Goal: Task Accomplishment & Management: Manage account settings

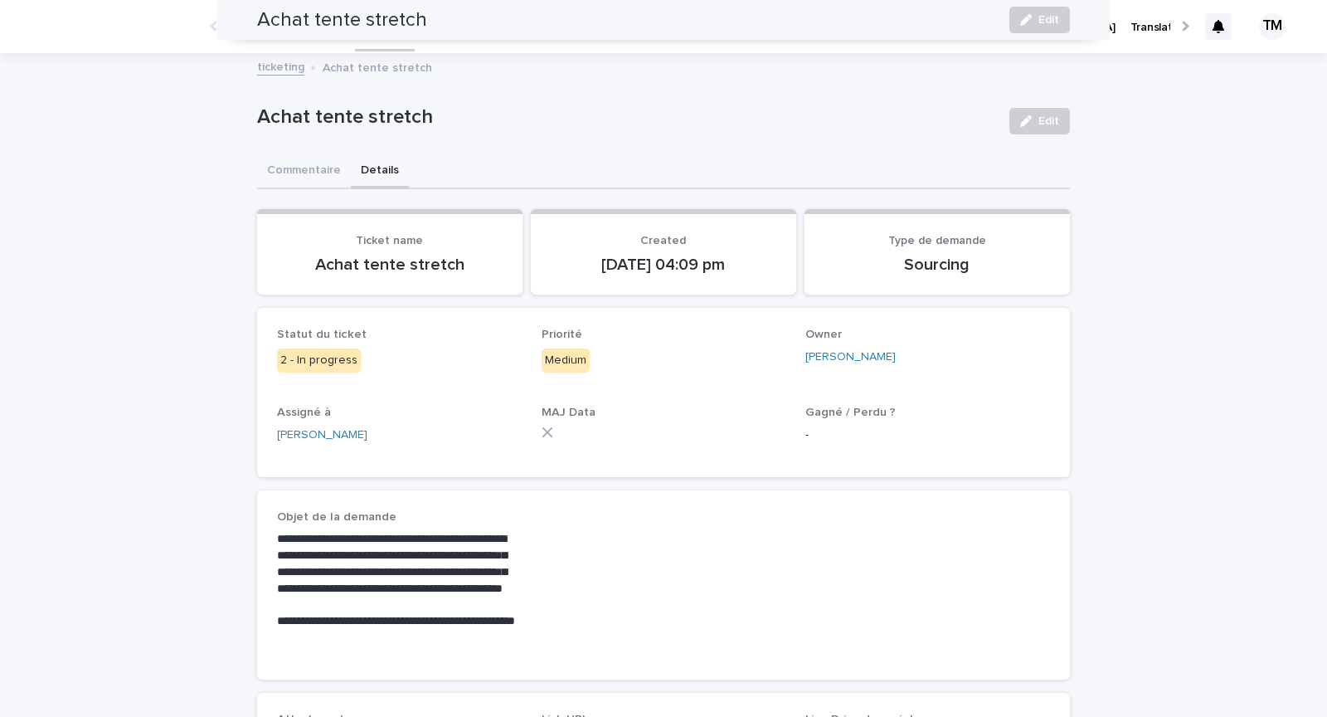
scroll to position [360, 0]
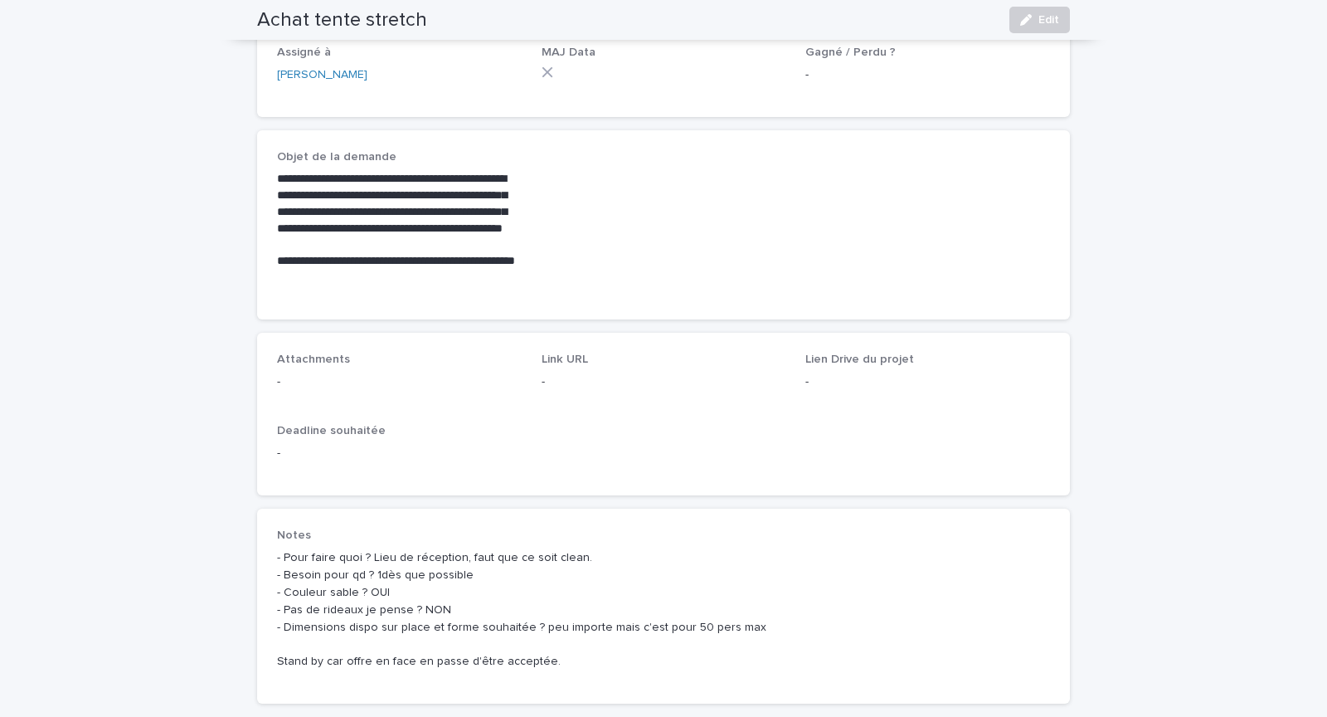
click at [567, 294] on div "**********" at bounding box center [663, 224] width 773 height 149
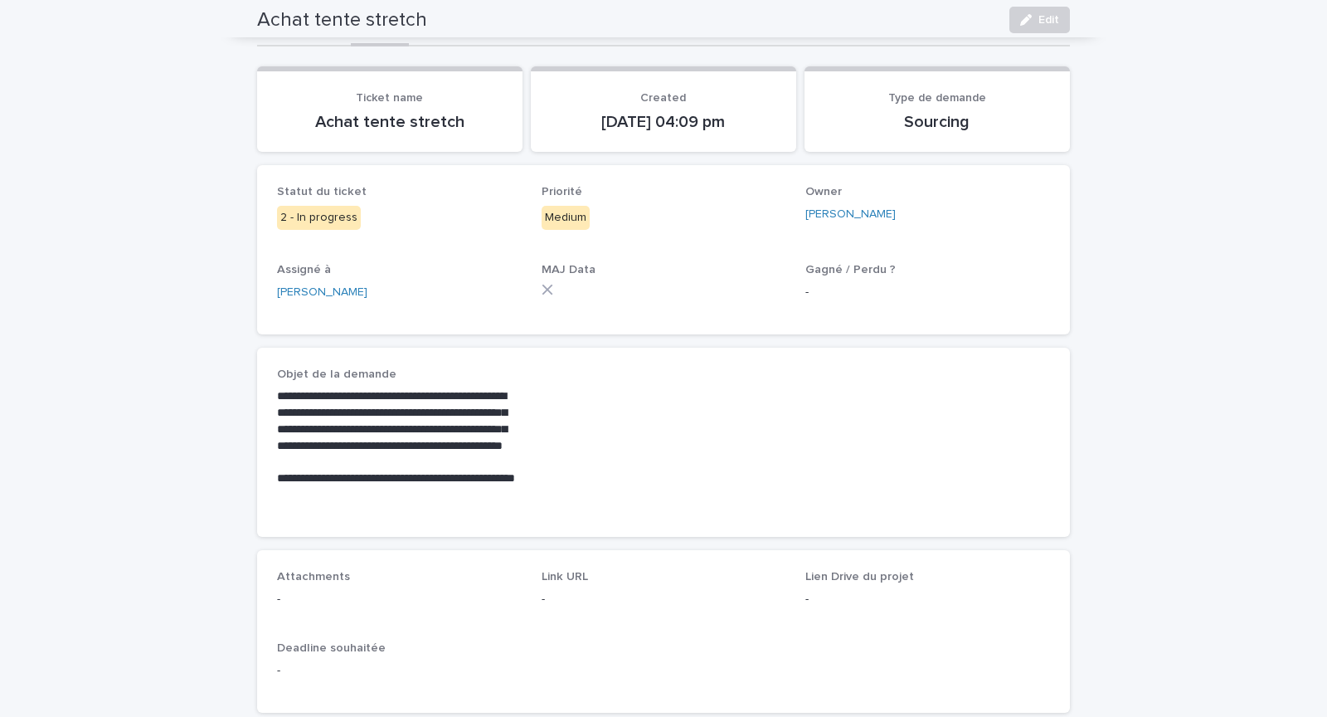
scroll to position [0, 0]
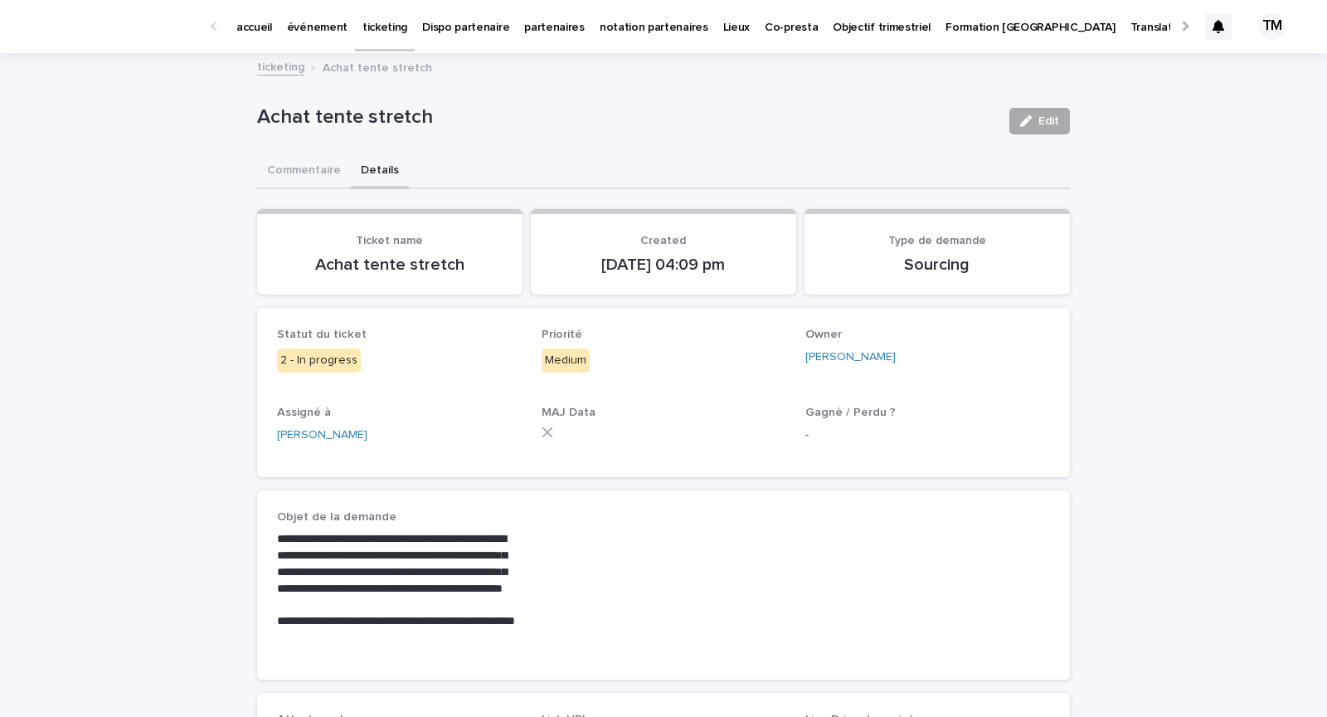
click at [1036, 122] on div "button" at bounding box center [1029, 121] width 18 height 12
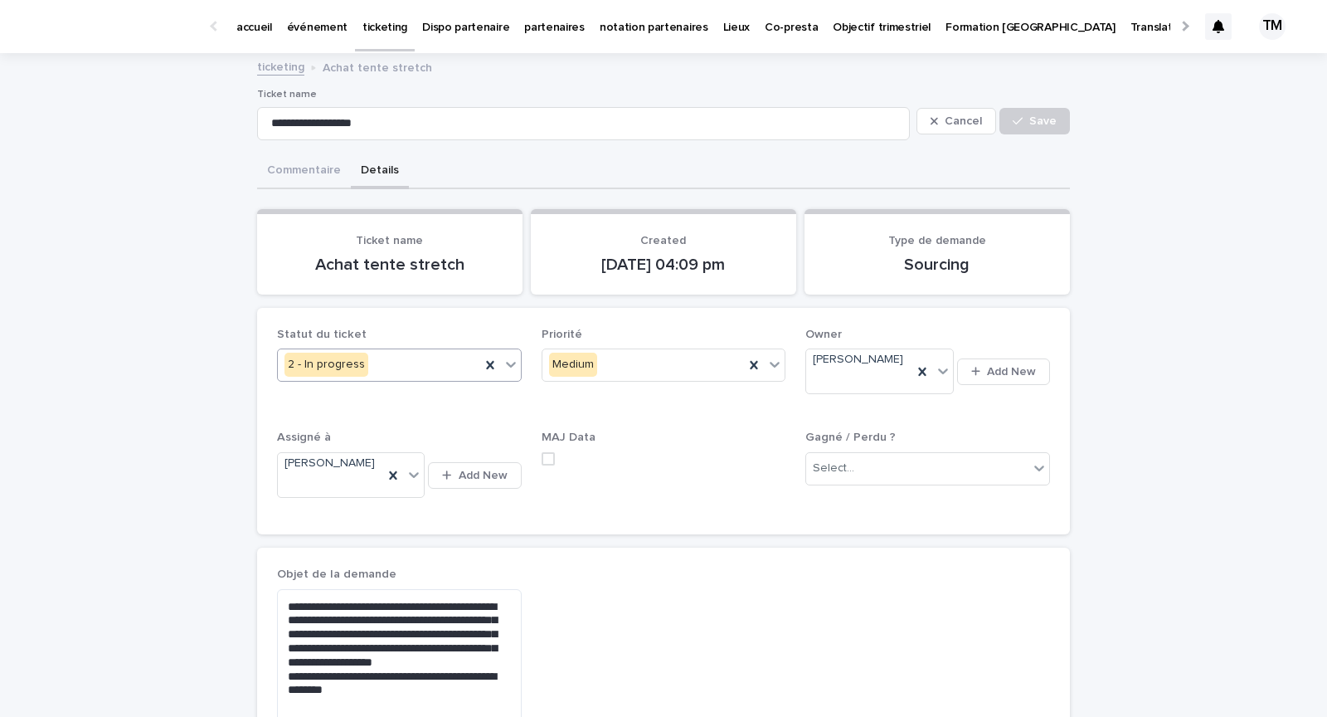
click at [414, 363] on div "2 - In progress" at bounding box center [379, 364] width 202 height 27
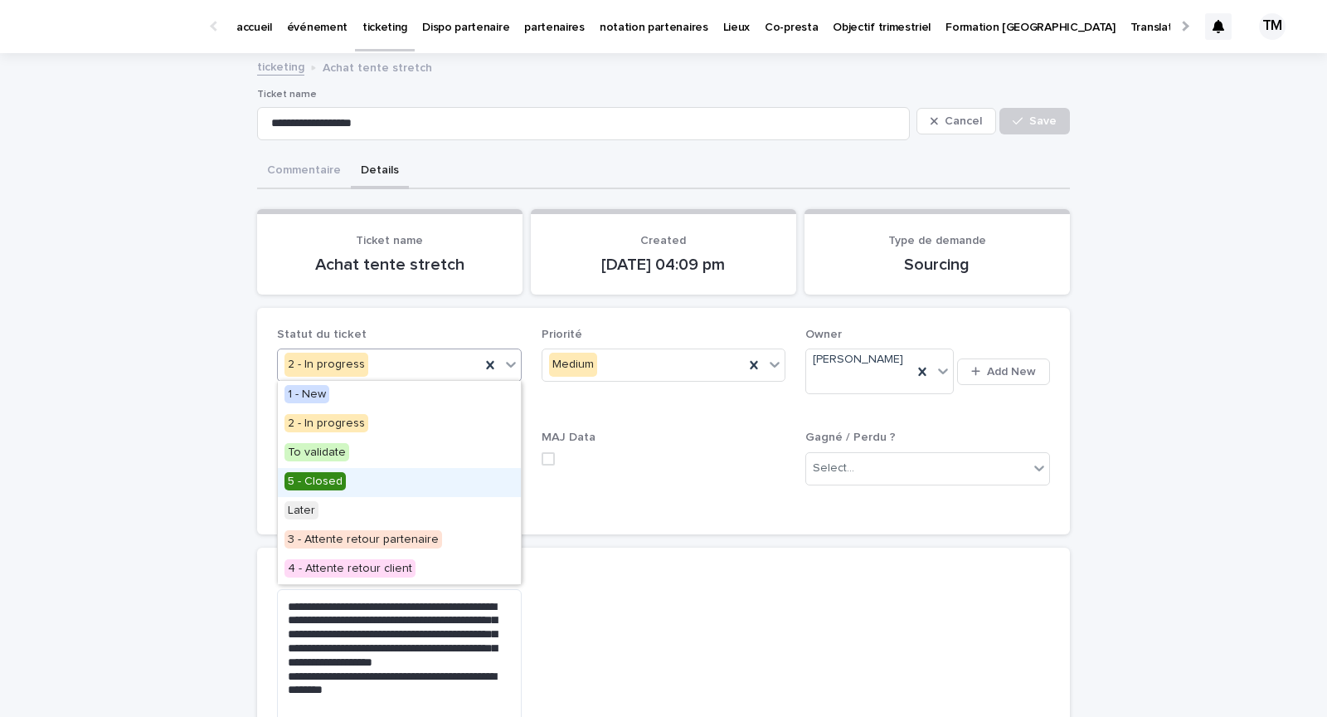
click at [367, 482] on div "5 - Closed" at bounding box center [399, 482] width 243 height 29
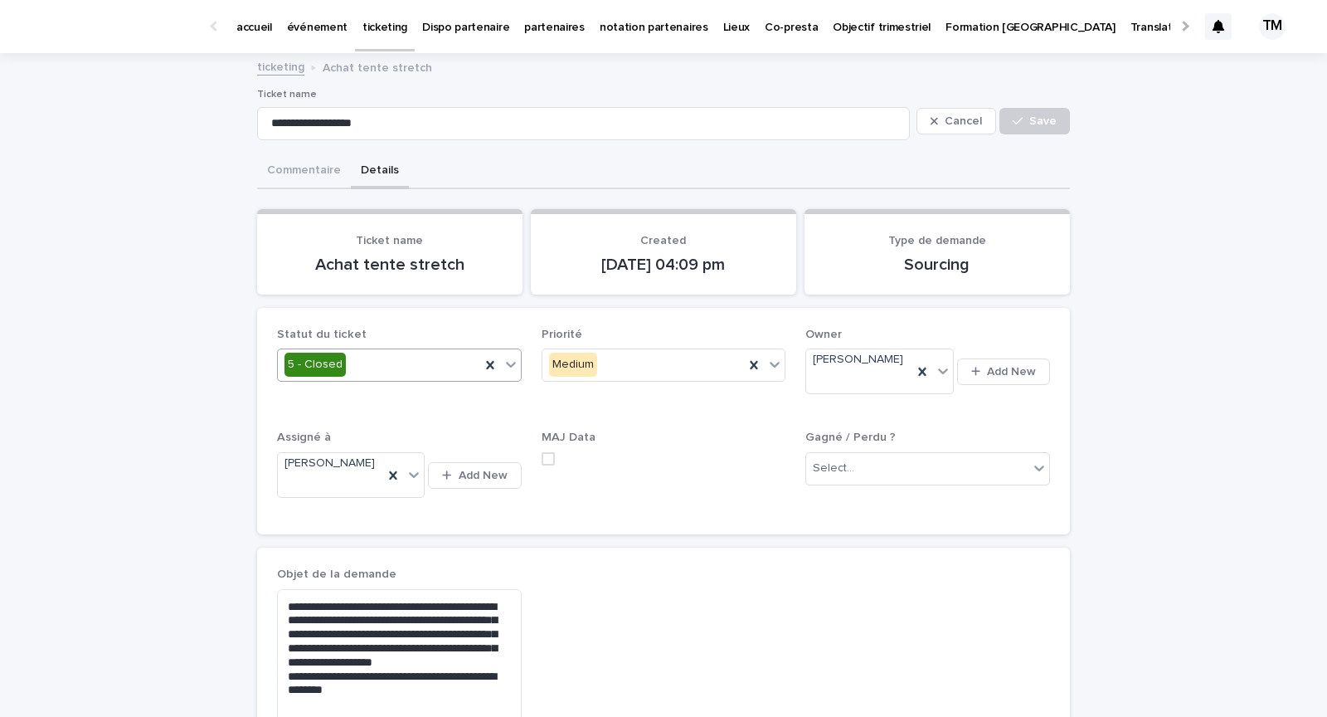
click at [548, 452] on span at bounding box center [548, 458] width 13 height 13
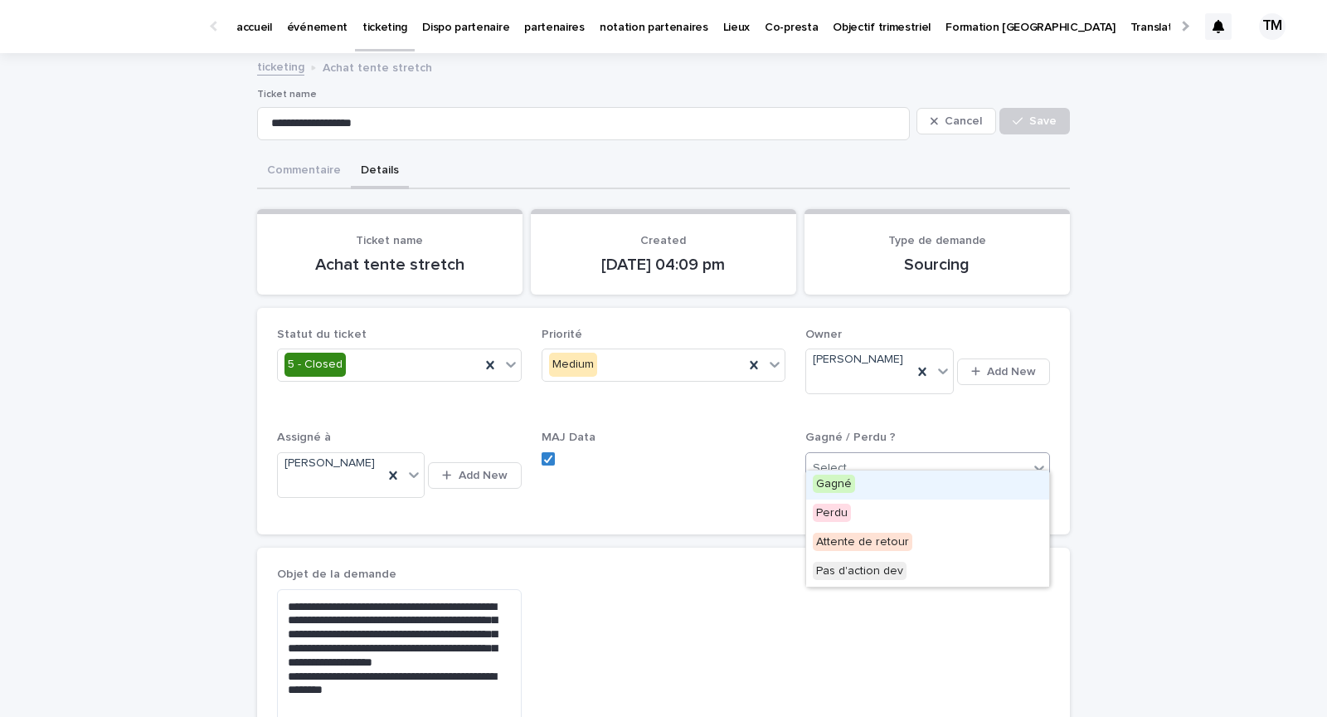
click at [909, 462] on div "Select..." at bounding box center [917, 468] width 222 height 27
click at [910, 572] on div "Pas d'action dev" at bounding box center [927, 572] width 243 height 29
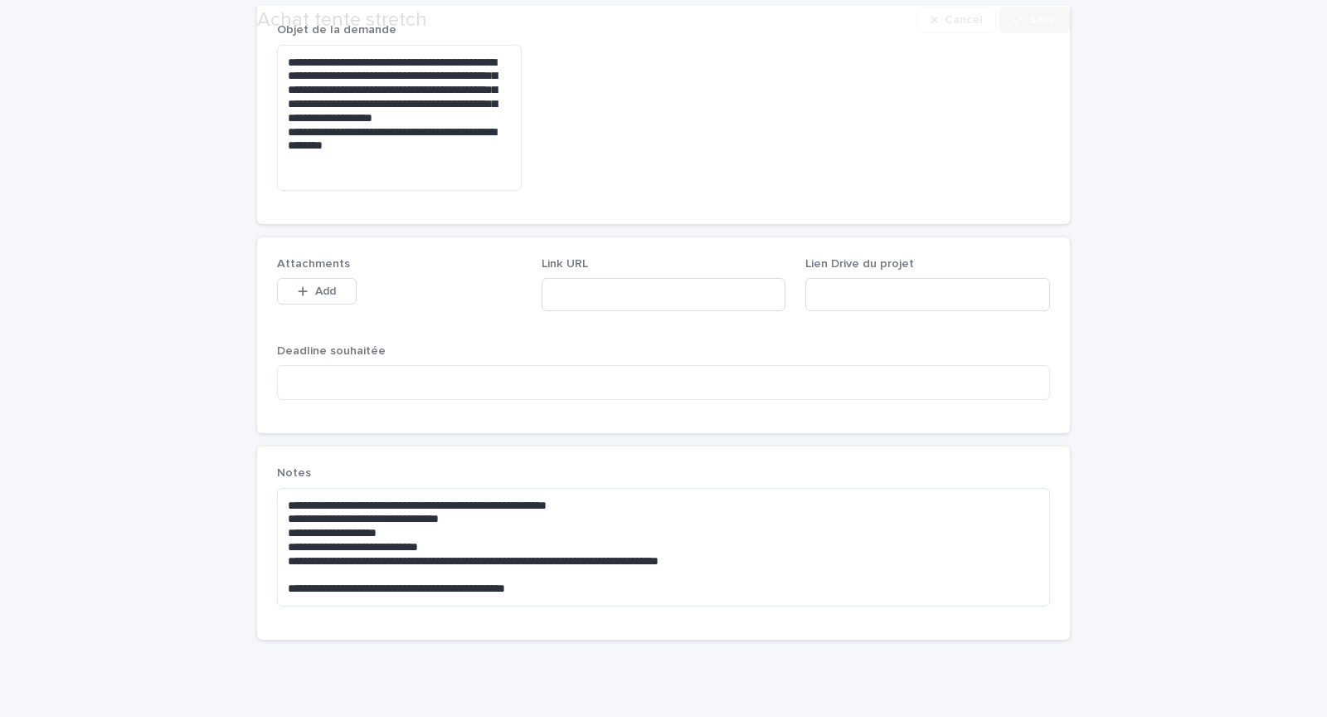
scroll to position [581, 0]
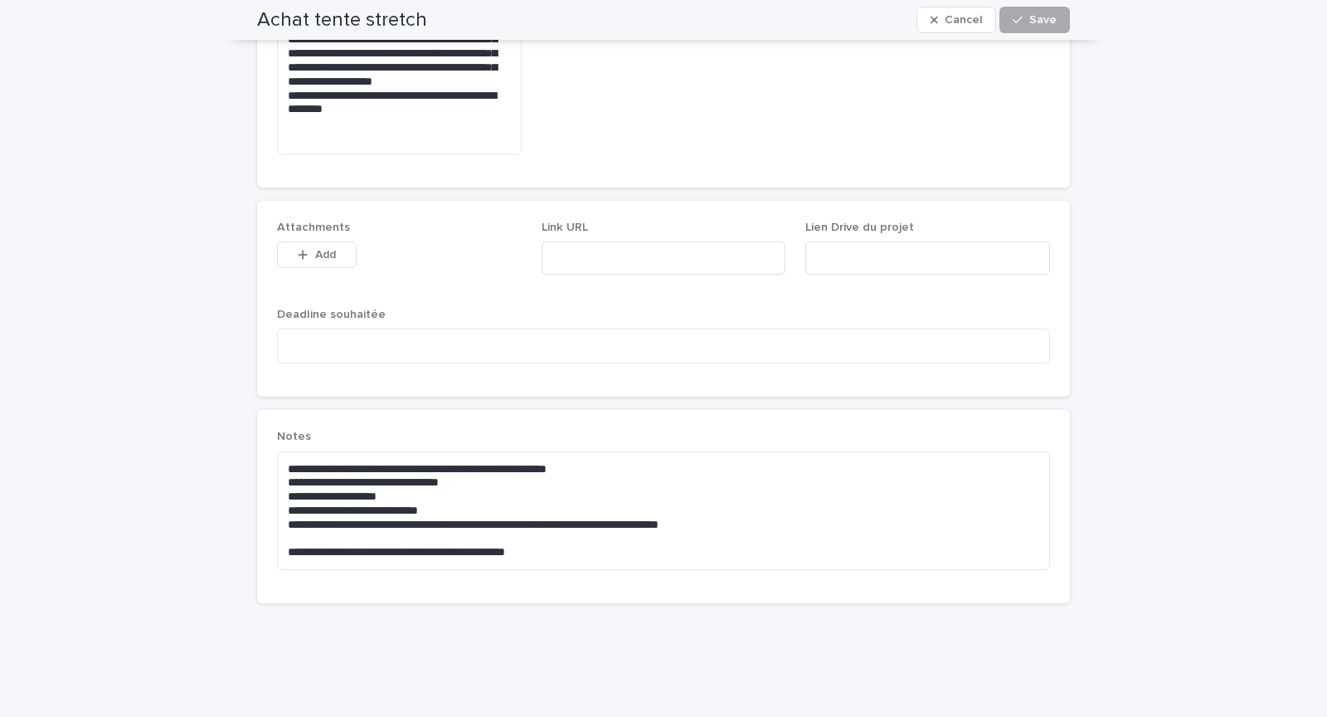
click at [1023, 18] on icon "button" at bounding box center [1018, 20] width 10 height 12
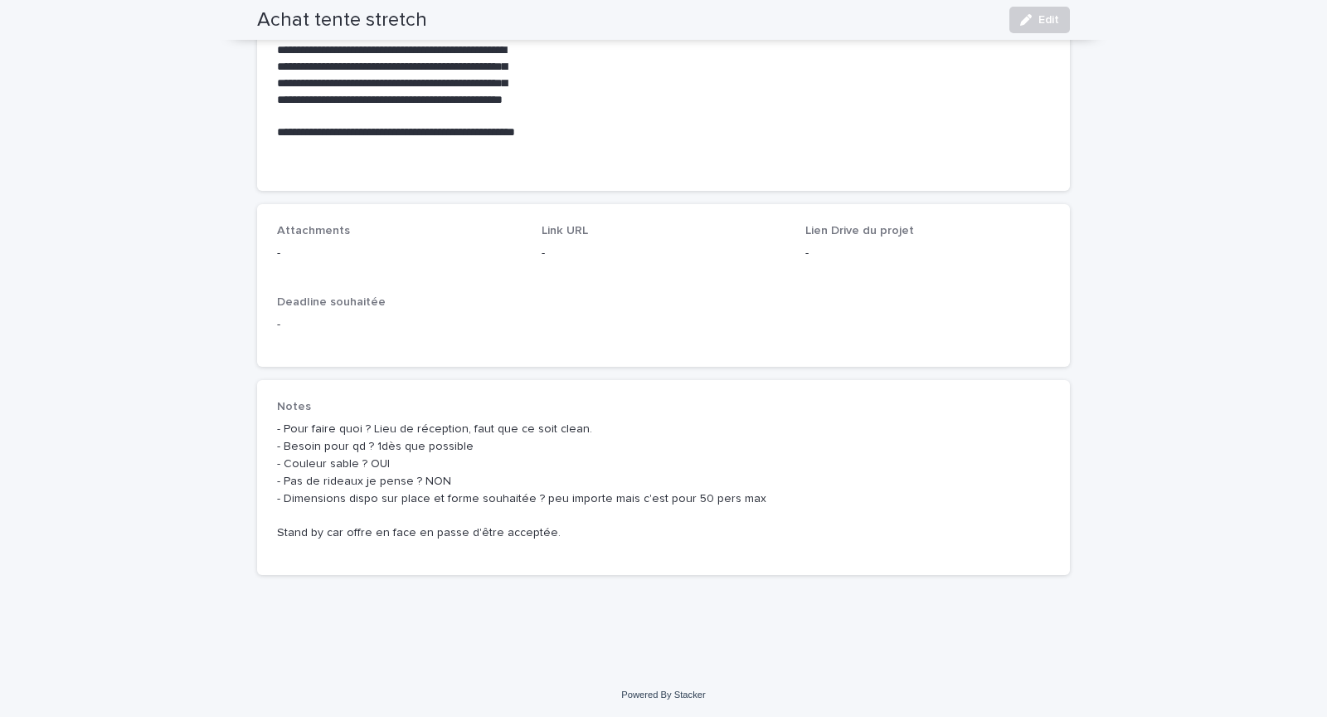
scroll to position [0, 0]
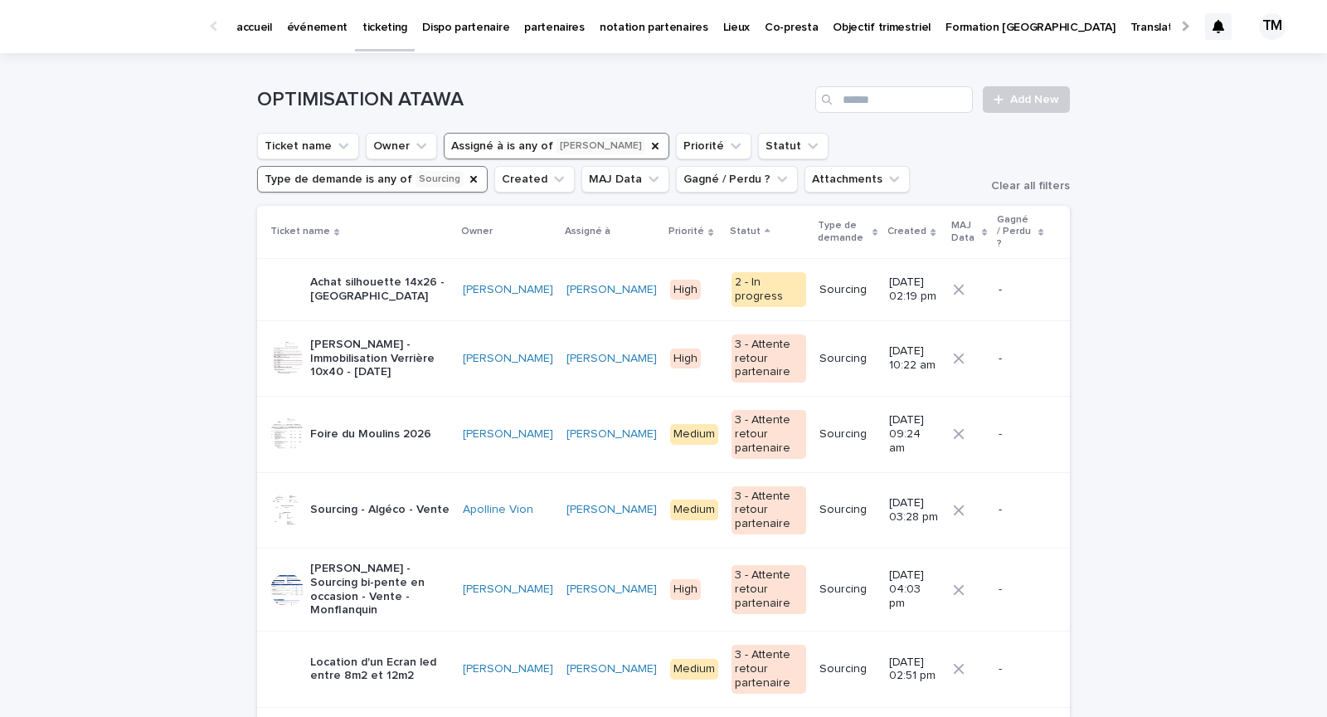
click at [419, 281] on p "Achat silhouette 14x26 - [GEOGRAPHIC_DATA]" at bounding box center [379, 289] width 139 height 28
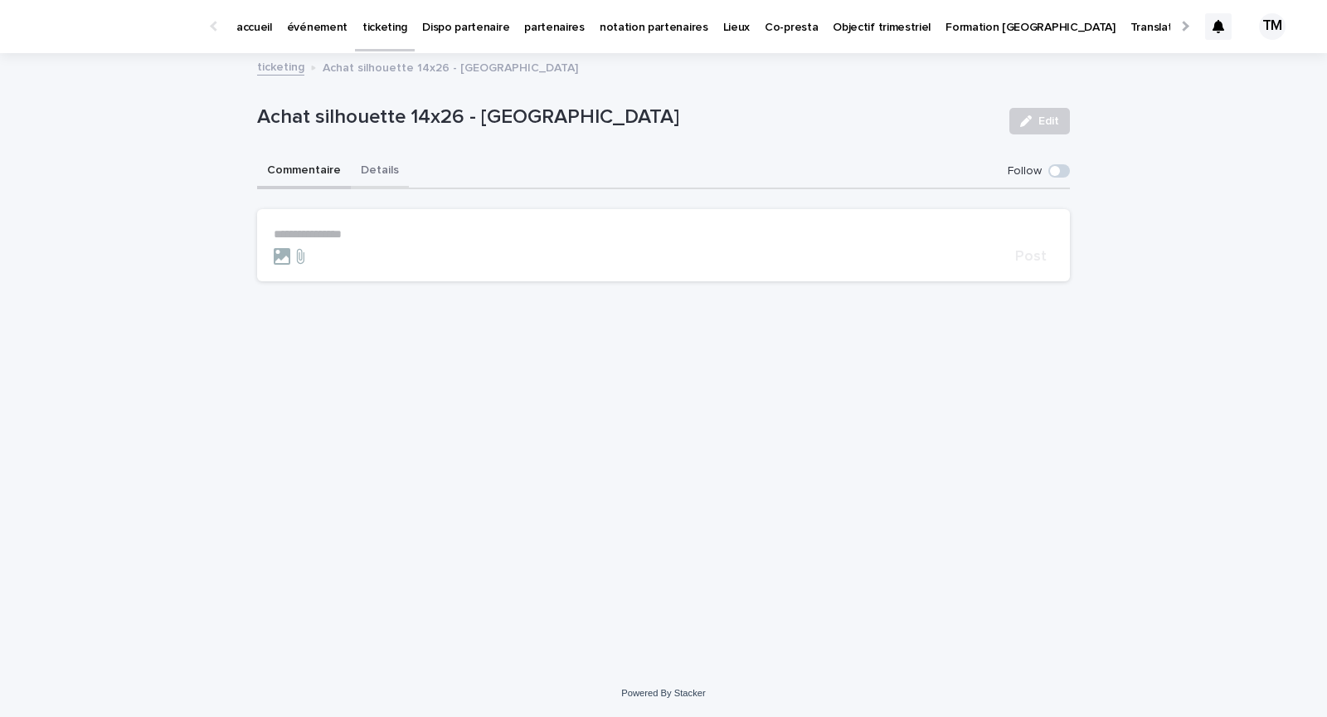
click at [378, 163] on button "Details" at bounding box center [380, 171] width 58 height 35
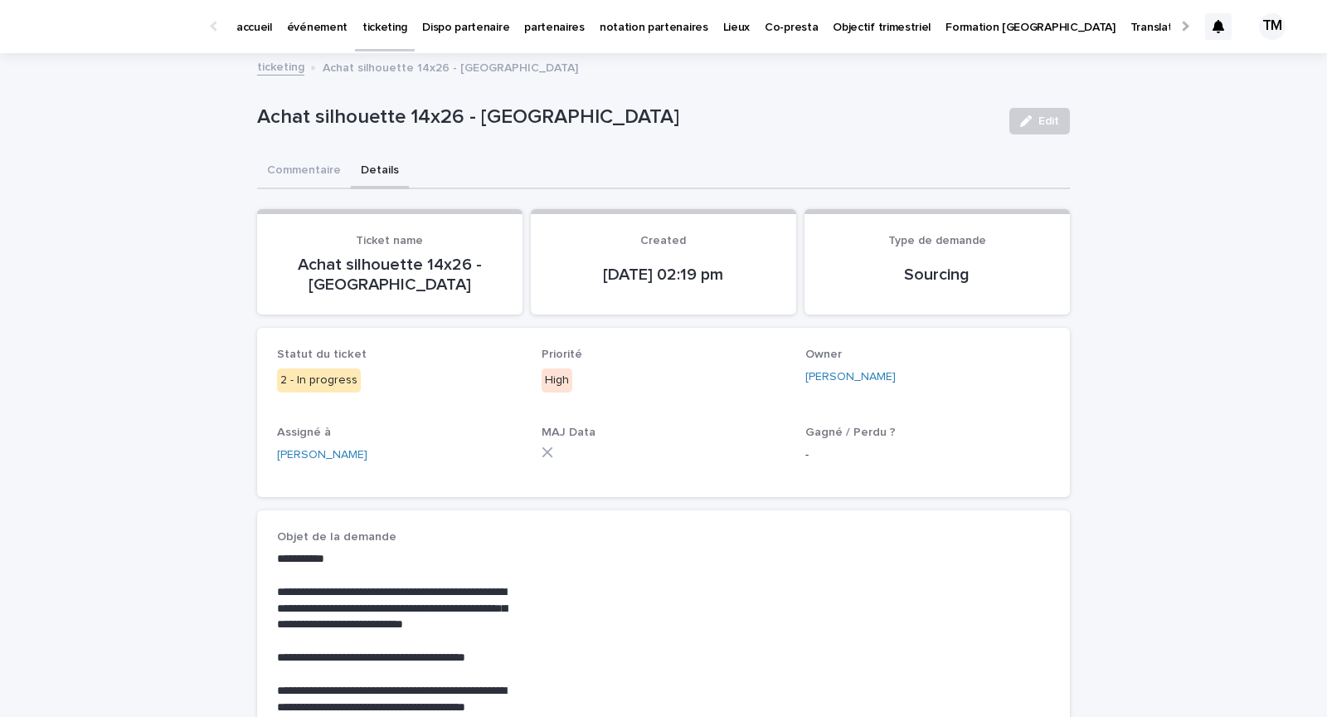
click at [386, 295] on section "Ticket name Achat silhouette 14x26 - [GEOGRAPHIC_DATA]" at bounding box center [389, 261] width 265 height 105
click at [384, 293] on section "Ticket name Achat silhouette 14x26 - [GEOGRAPHIC_DATA]" at bounding box center [389, 261] width 265 height 105
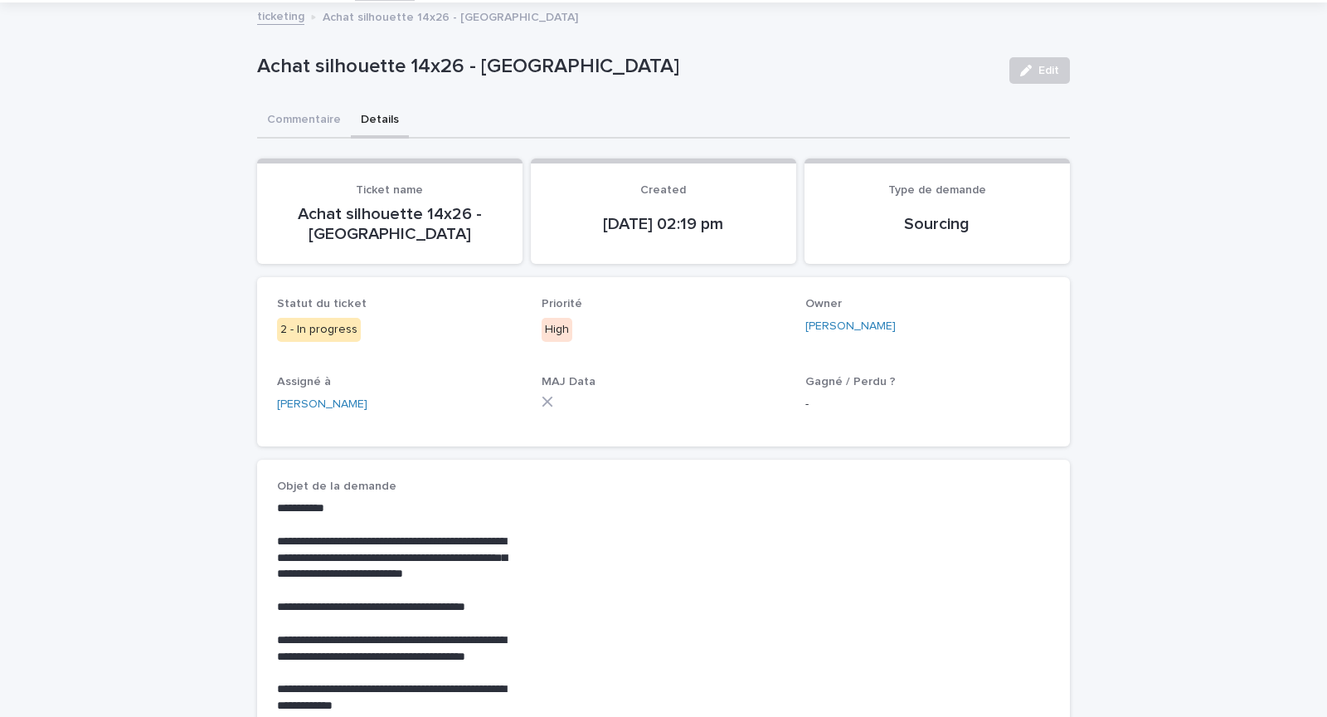
scroll to position [55, 0]
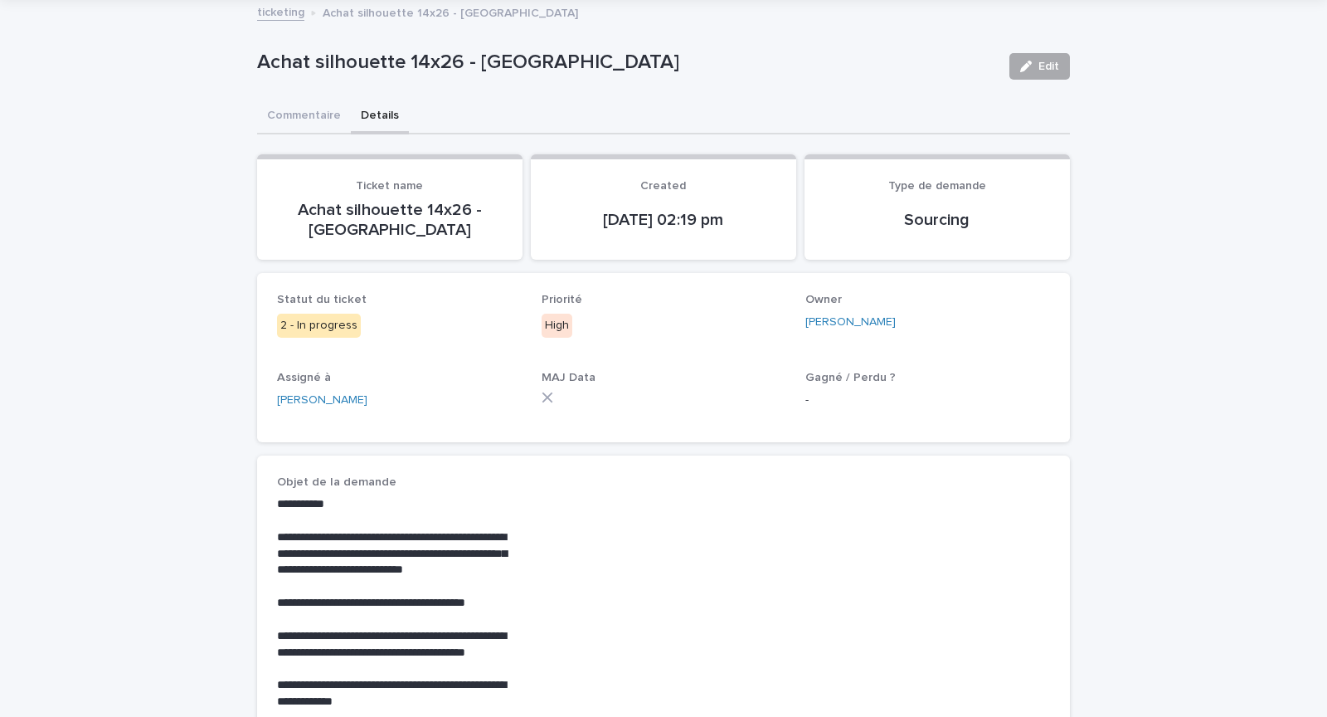
click at [1016, 62] on button "Edit" at bounding box center [1040, 66] width 61 height 27
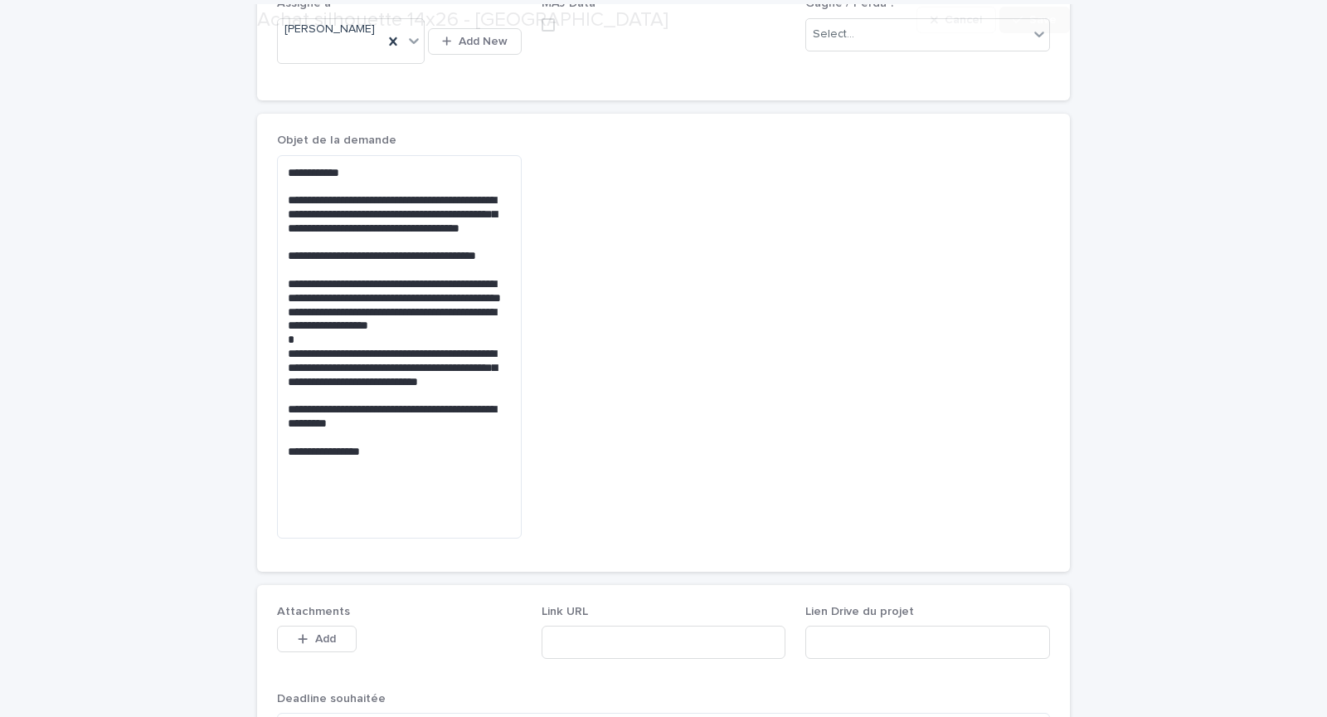
scroll to position [838, 0]
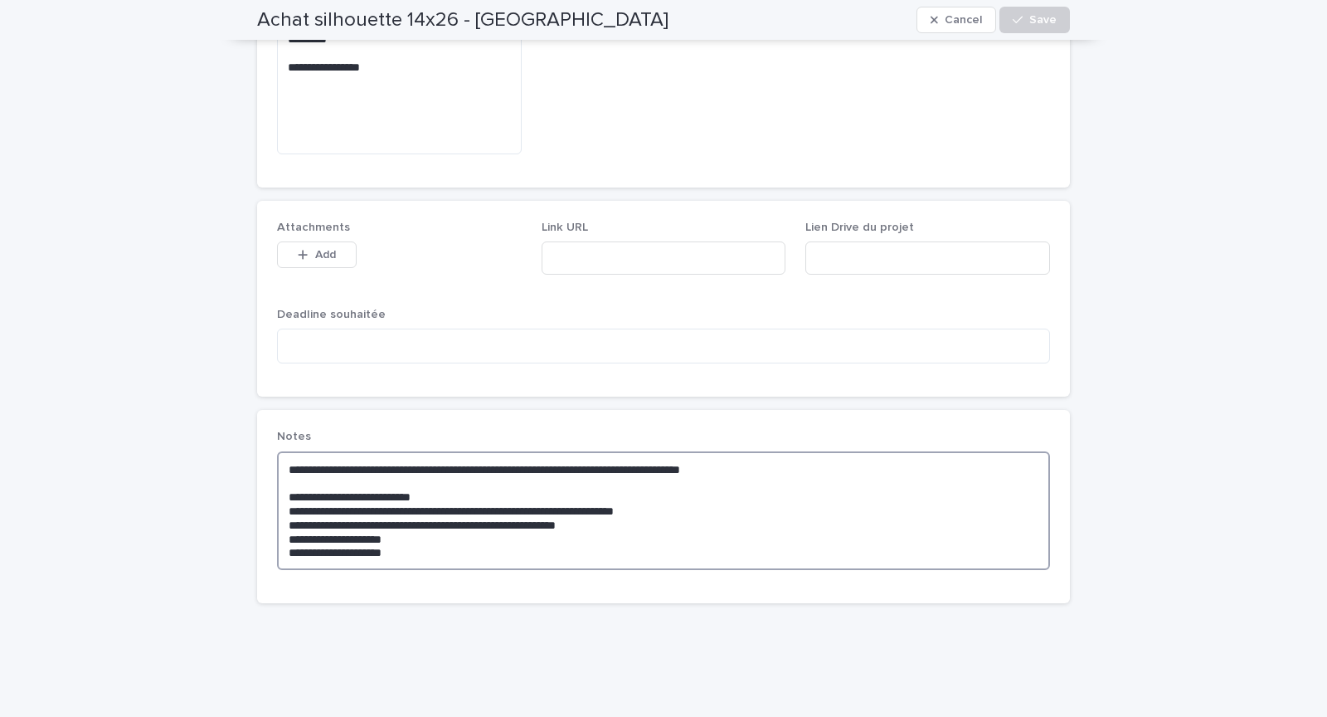
click at [404, 528] on textarea "**********" at bounding box center [663, 510] width 773 height 119
type textarea "**********"
click at [1038, 19] on span "Save" at bounding box center [1043, 20] width 27 height 12
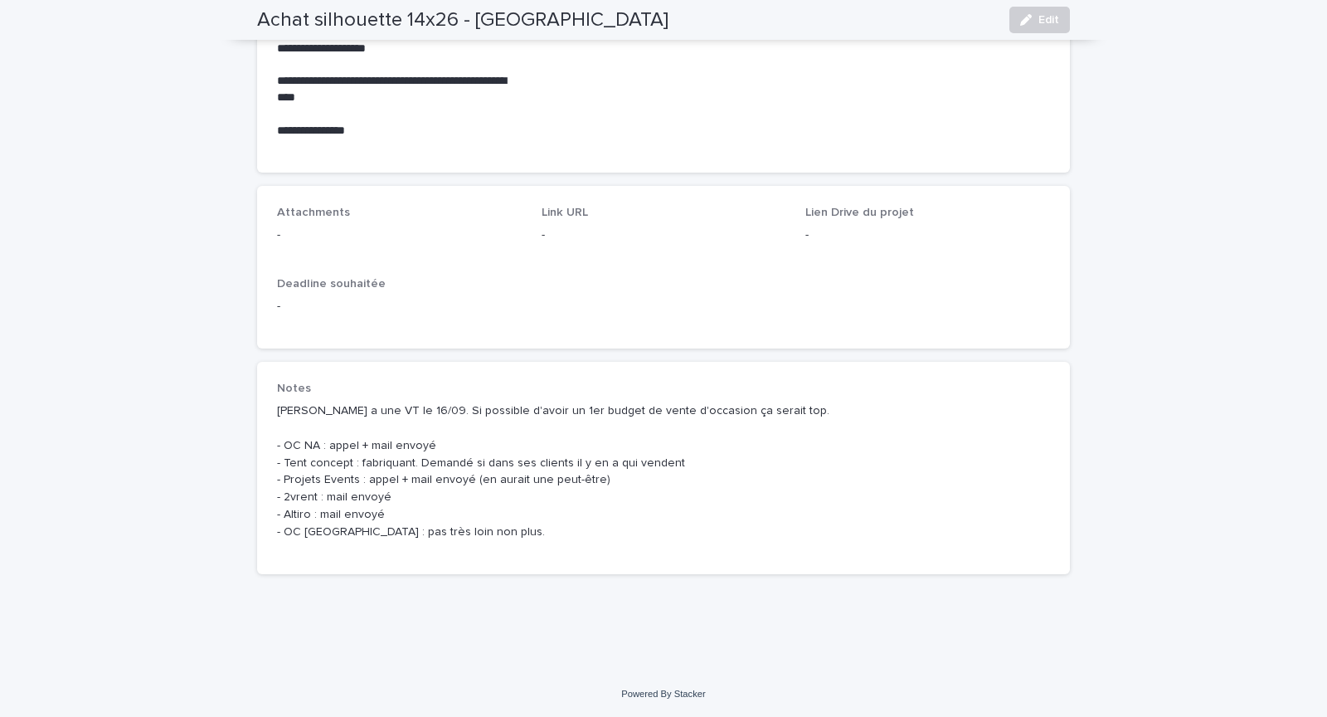
scroll to position [773, 0]
click at [566, 295] on div "-" at bounding box center [663, 305] width 773 height 21
click at [560, 295] on div "-" at bounding box center [663, 305] width 773 height 21
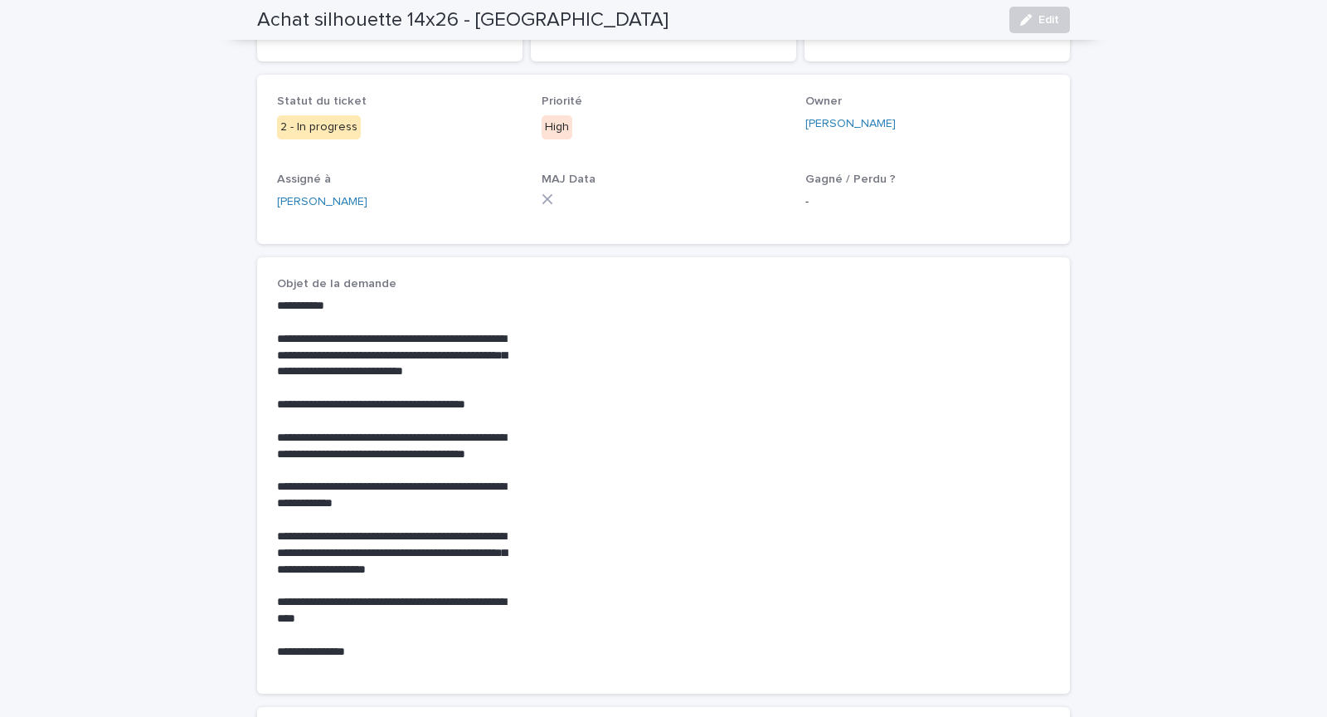
scroll to position [0, 0]
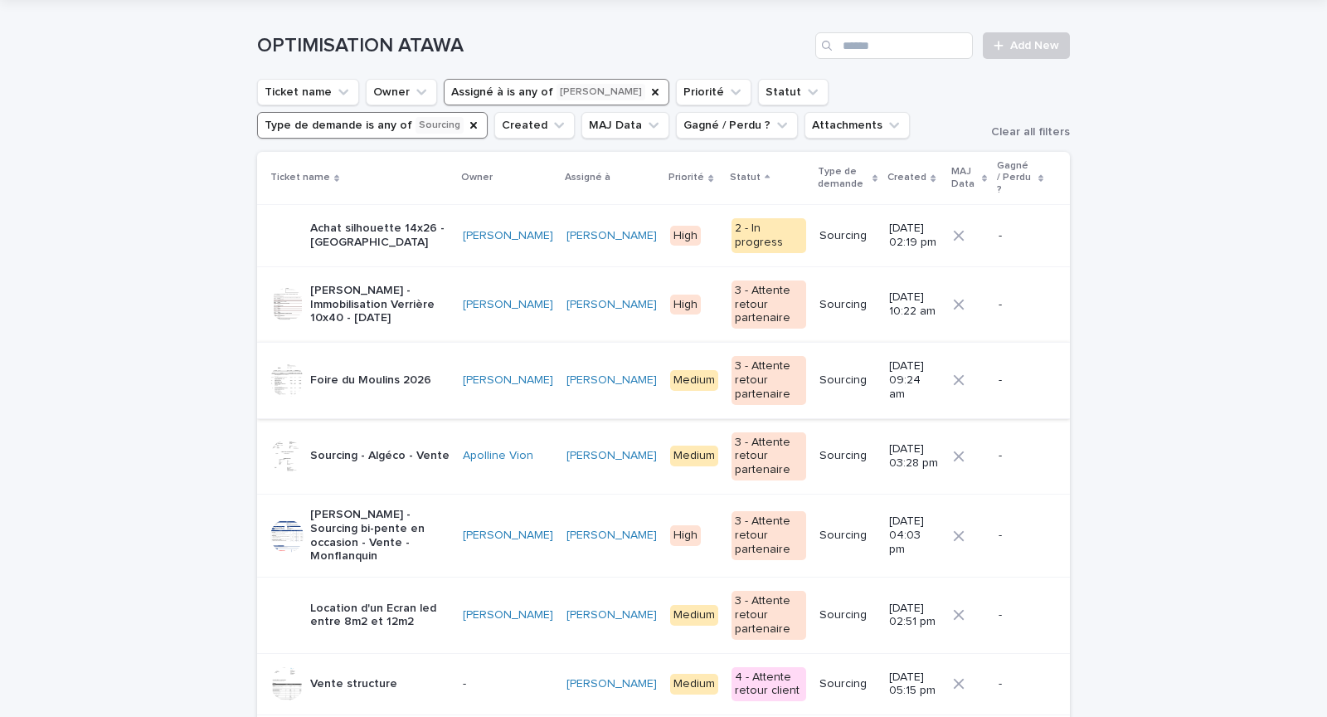
scroll to position [47, 0]
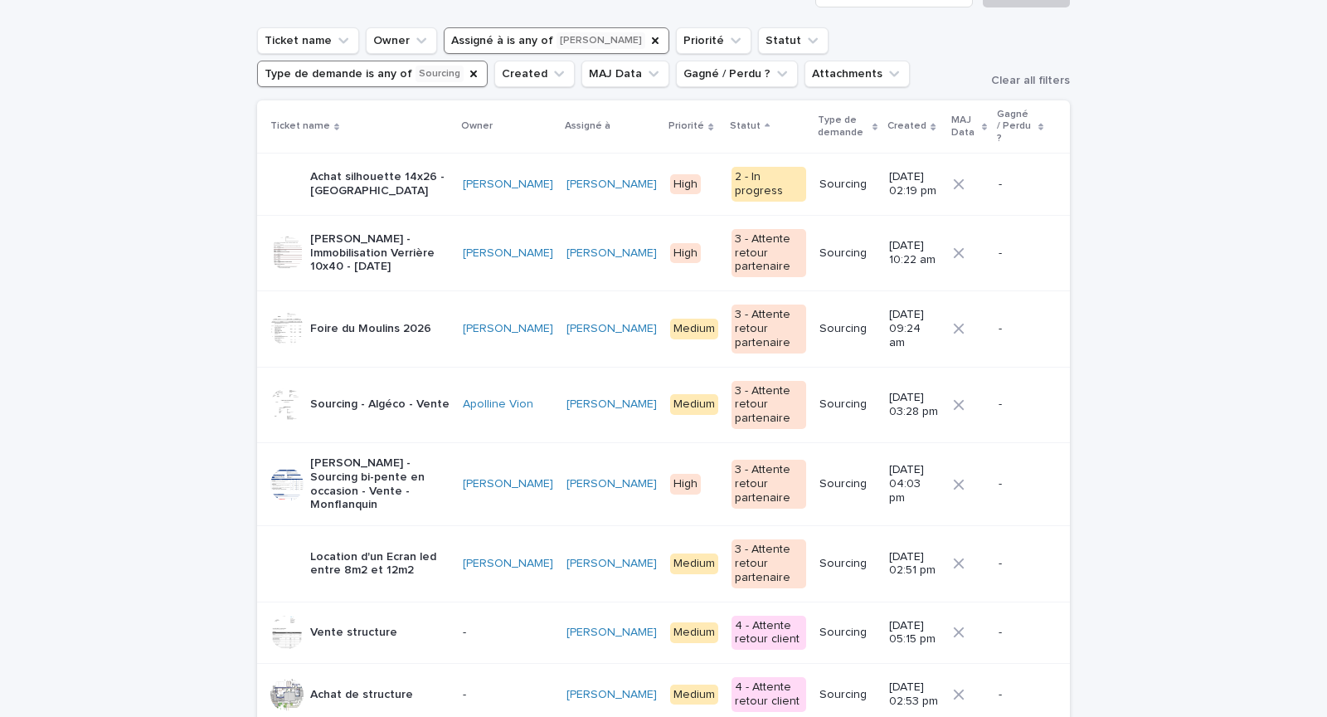
scroll to position [108, 0]
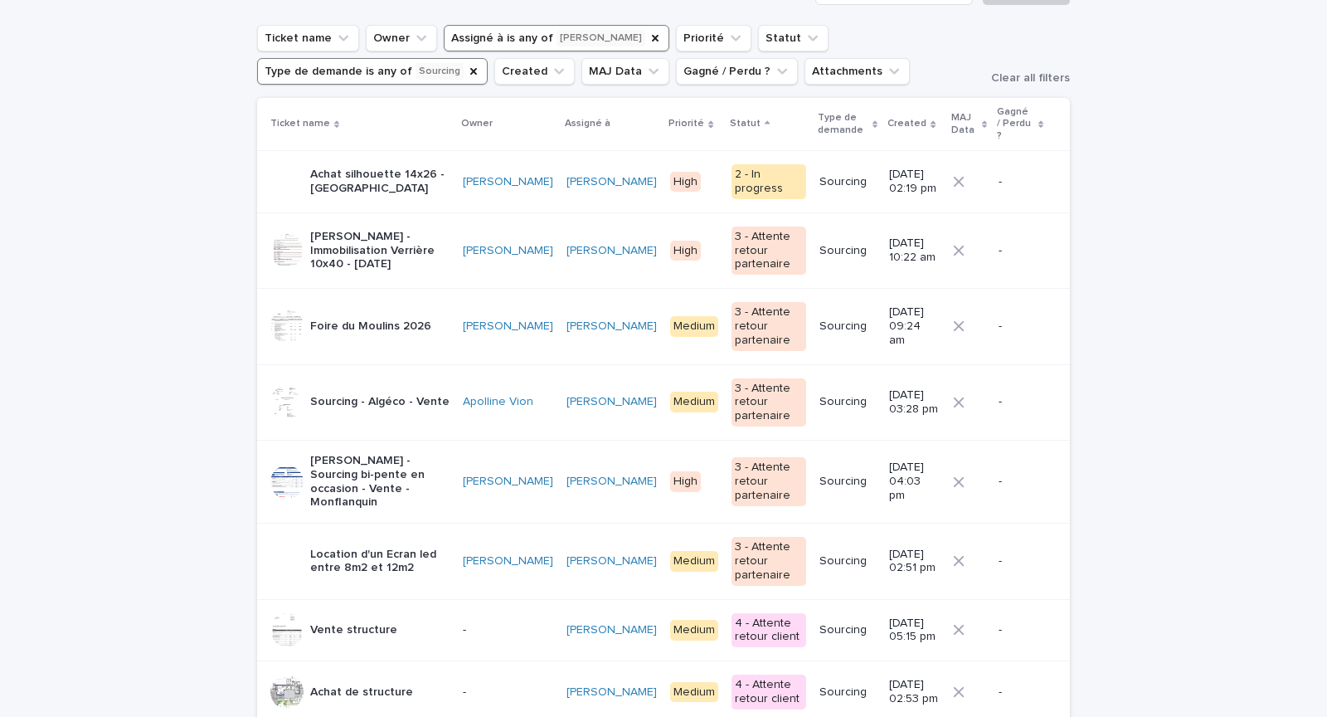
click at [442, 309] on div "Foire du Moulins 2026" at bounding box center [359, 325] width 179 height 33
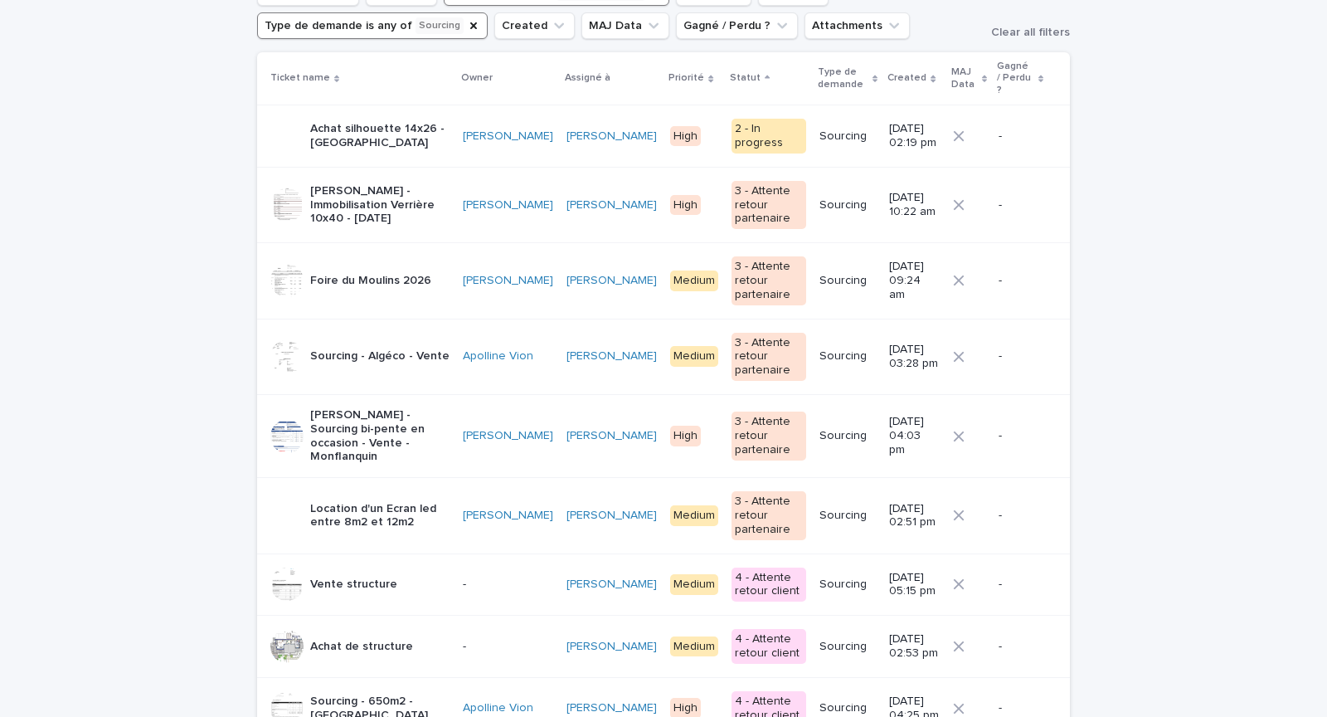
scroll to position [158, 0]
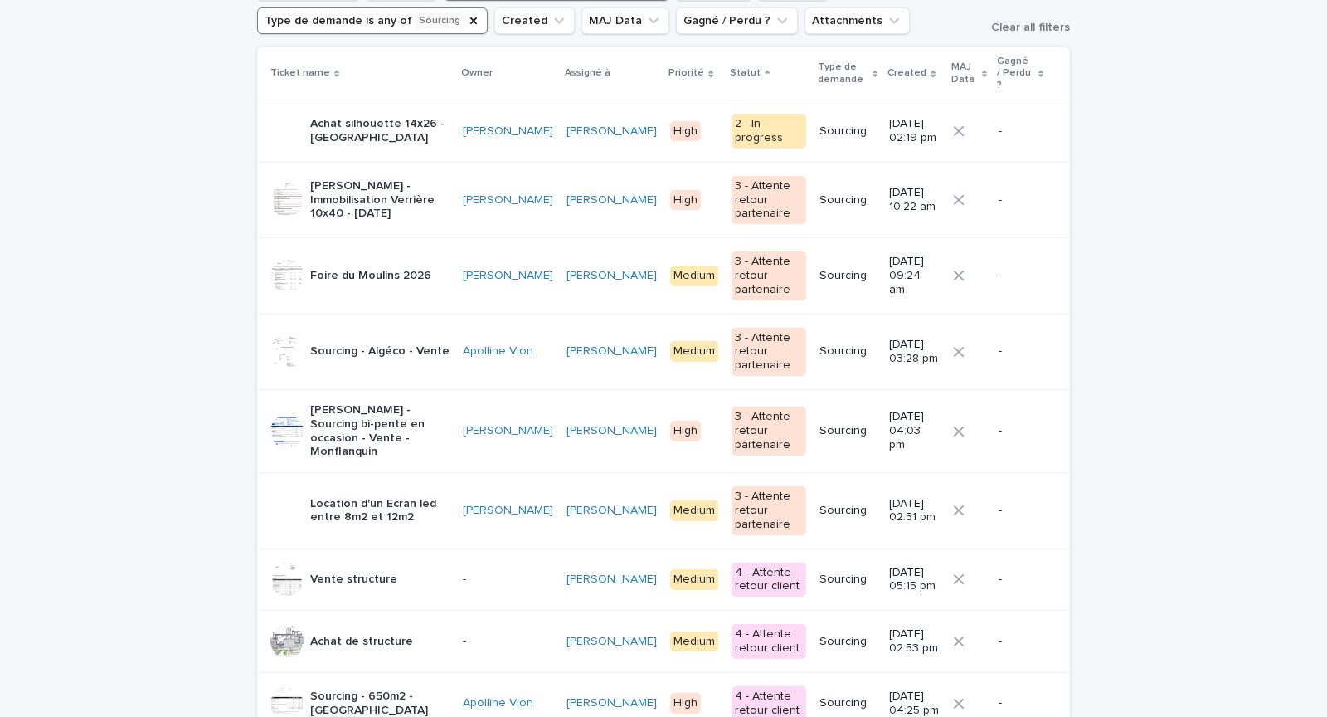
click at [380, 340] on div "Sourcing - Algéco - Vente" at bounding box center [379, 351] width 139 height 27
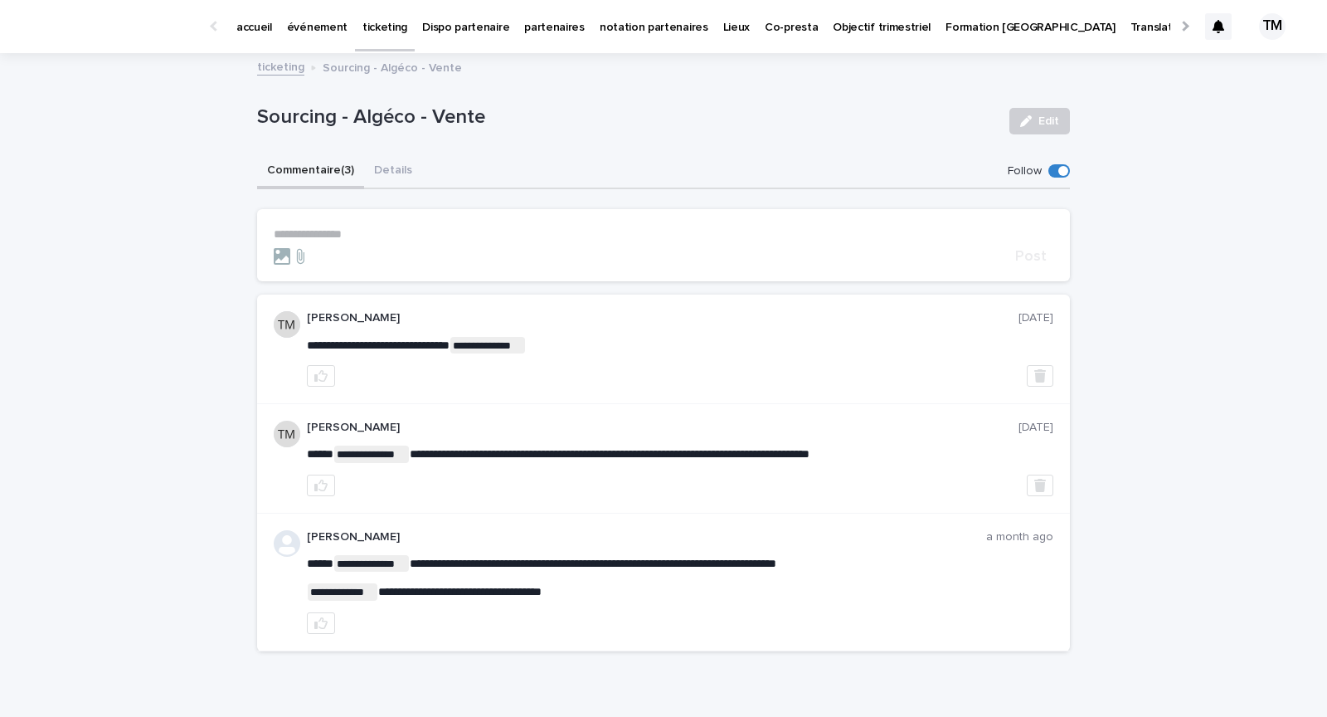
click at [383, 167] on button "Details" at bounding box center [393, 171] width 58 height 35
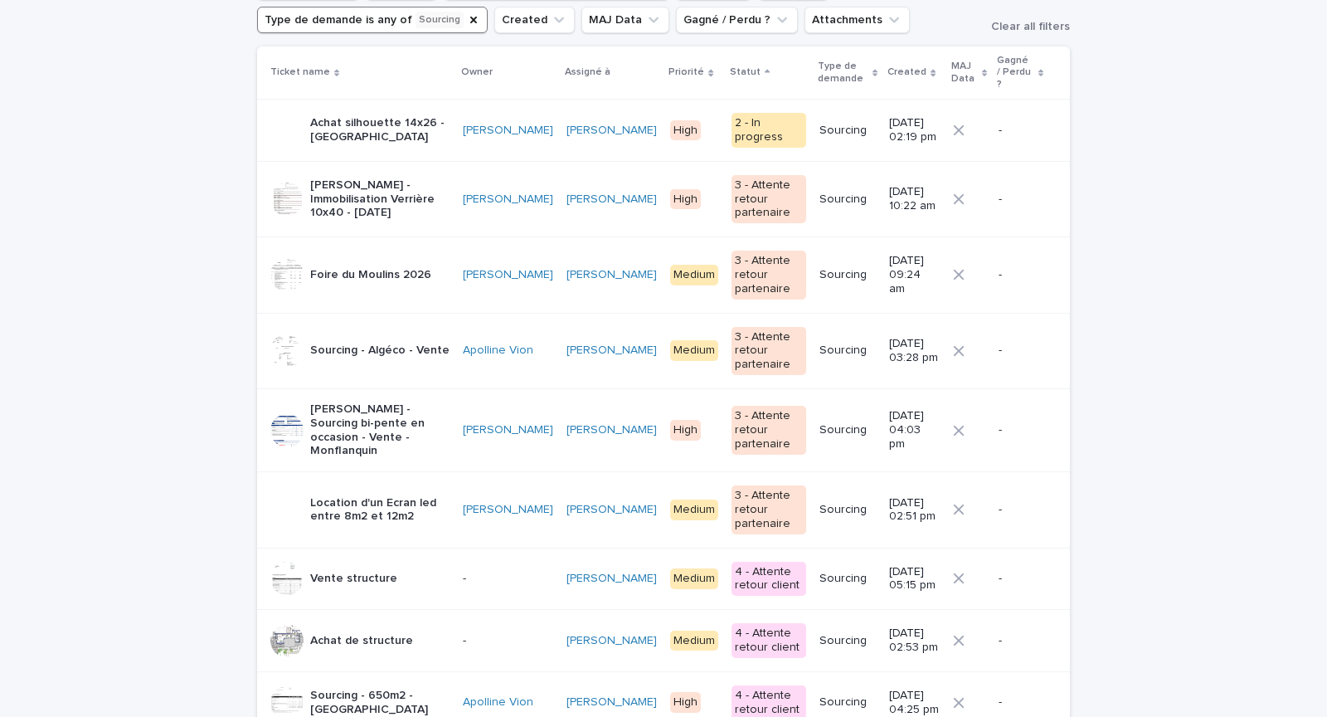
scroll to position [169, 0]
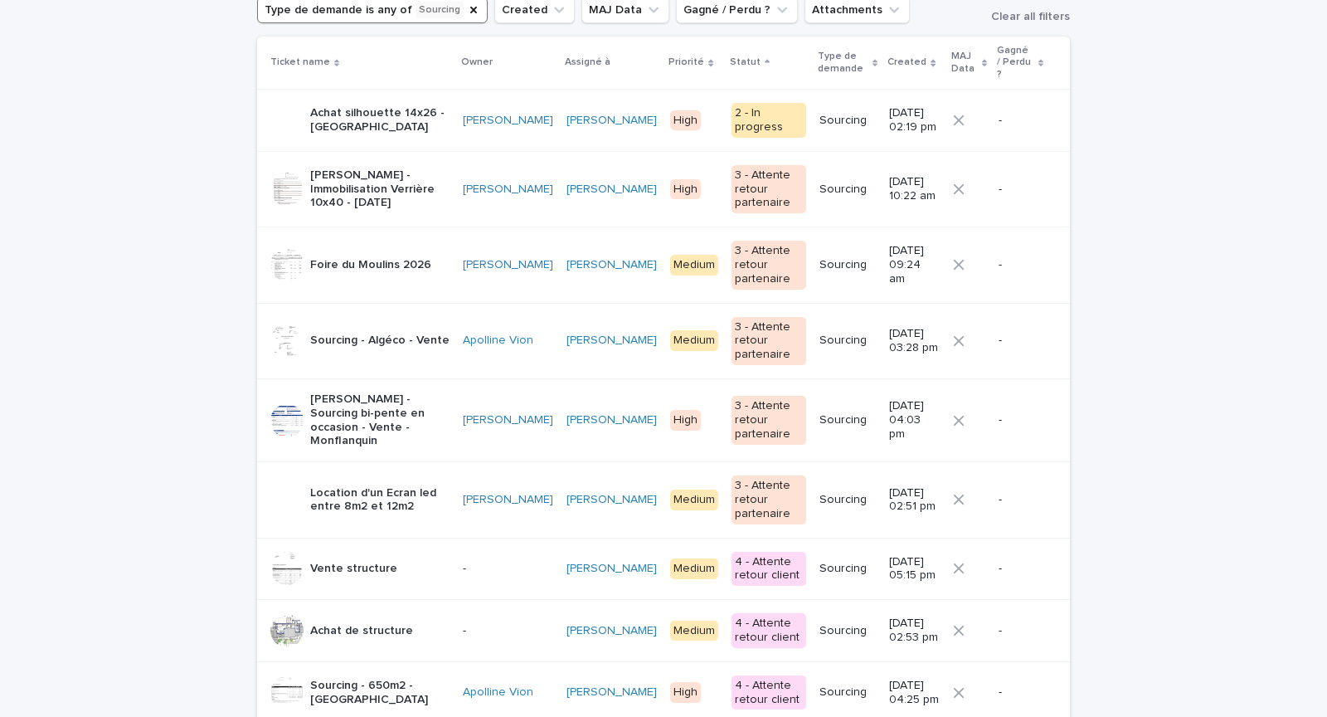
click at [421, 404] on p "[PERSON_NAME] - Sourcing bi-pente en occasion - Vente - Monflanquin" at bounding box center [379, 420] width 139 height 56
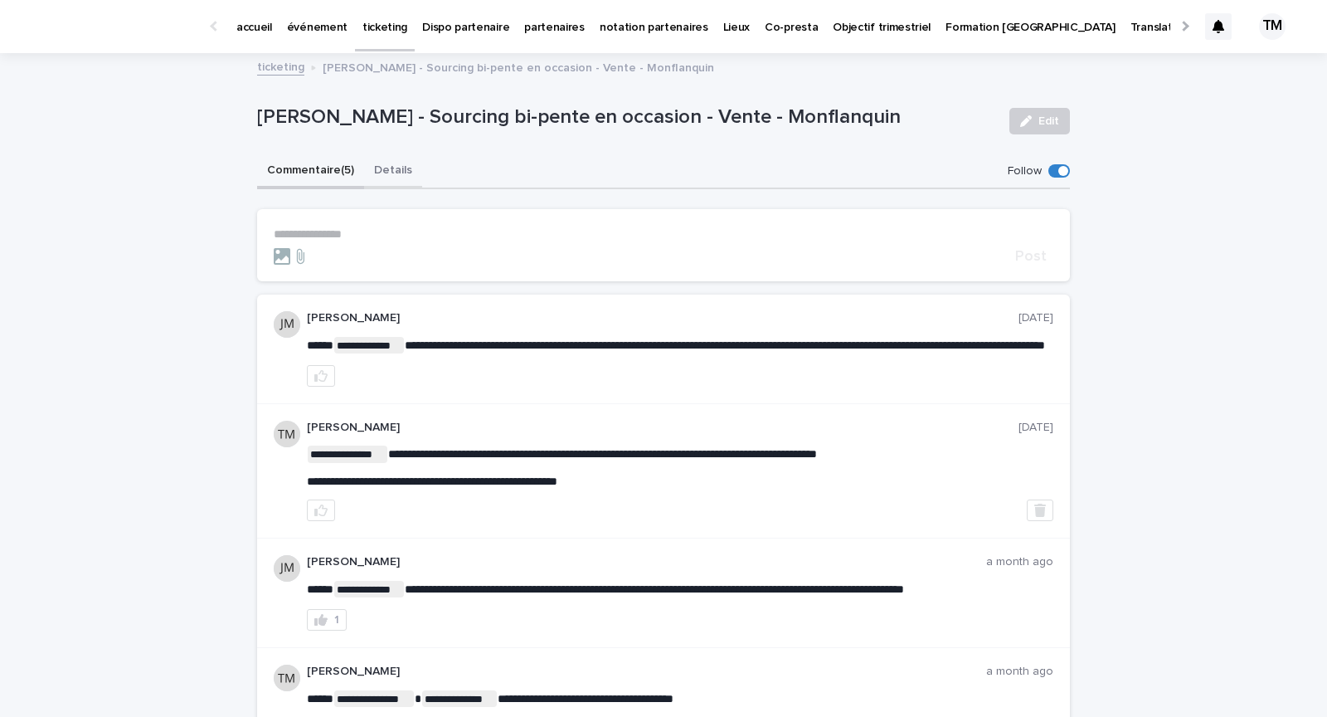
click at [391, 168] on button "Details" at bounding box center [393, 171] width 58 height 35
